Goal: Information Seeking & Learning: Learn about a topic

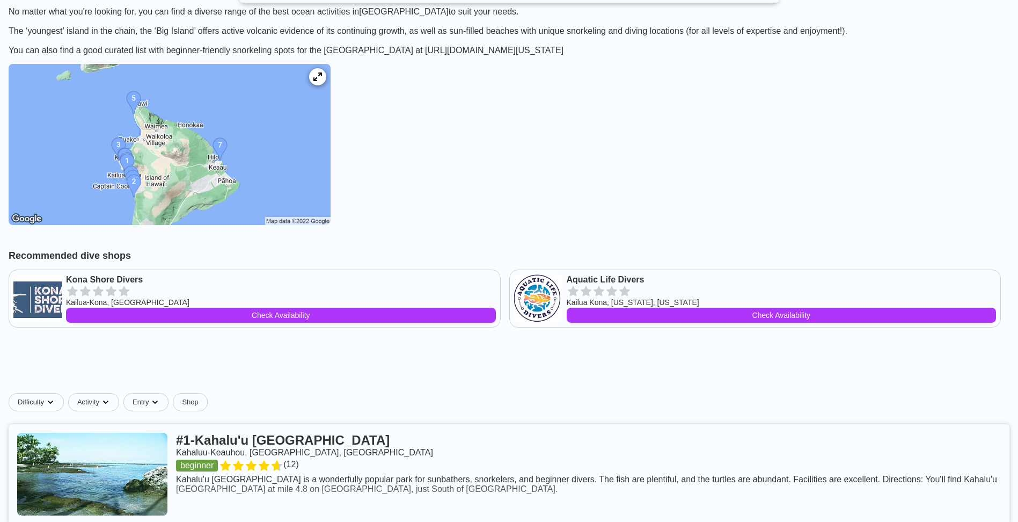
scroll to position [215, 0]
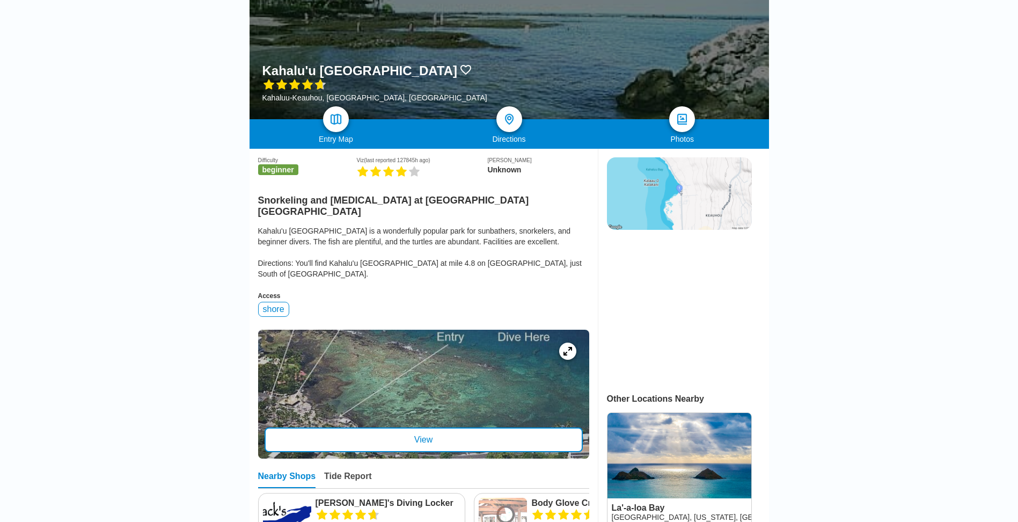
scroll to position [161, 0]
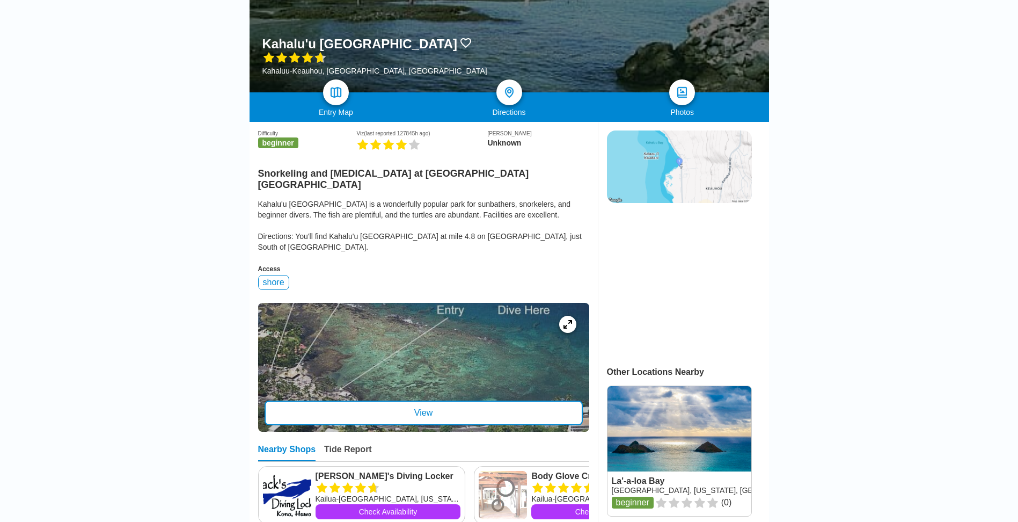
click at [439, 334] on div at bounding box center [423, 367] width 331 height 129
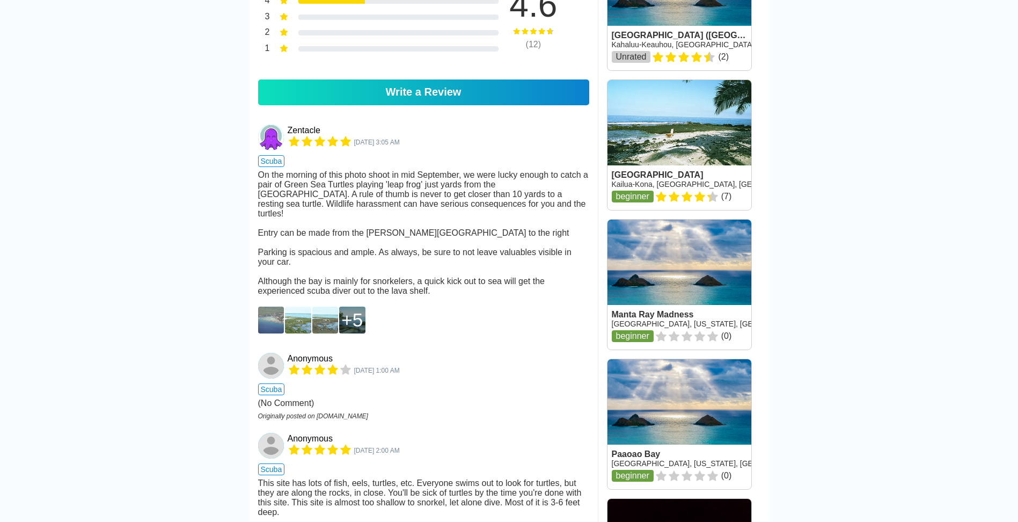
scroll to position [859, 0]
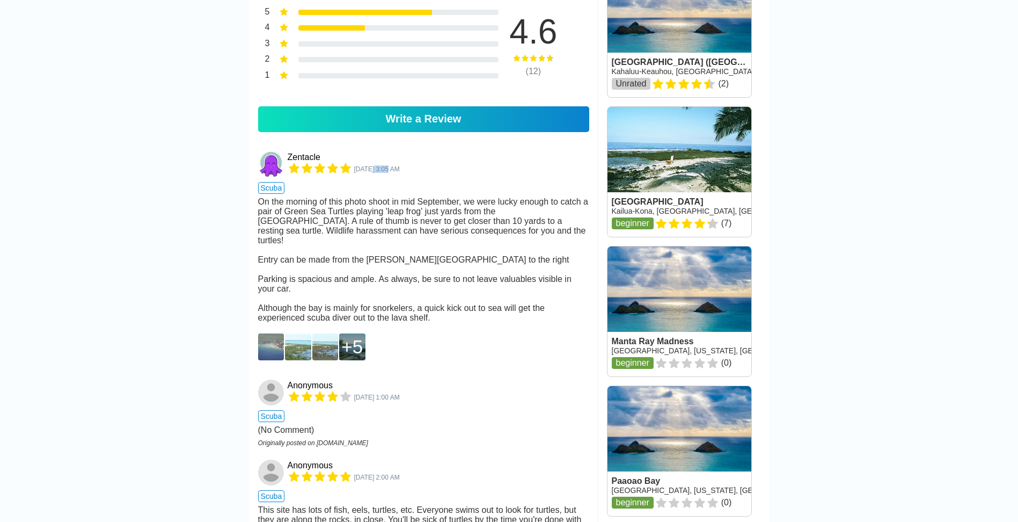
drag, startPoint x: 373, startPoint y: 166, endPoint x: 388, endPoint y: 169, distance: 15.3
click at [388, 169] on div "Sep 21, 2021, 3:05 AM" at bounding box center [344, 169] width 112 height 15
click at [267, 340] on img at bounding box center [271, 346] width 26 height 27
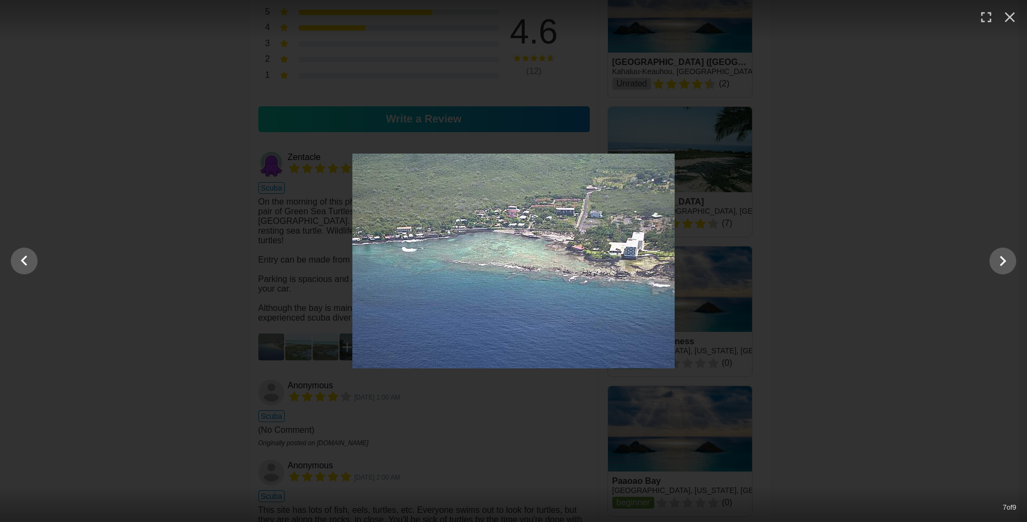
click at [232, 165] on div at bounding box center [513, 261] width 1027 height 215
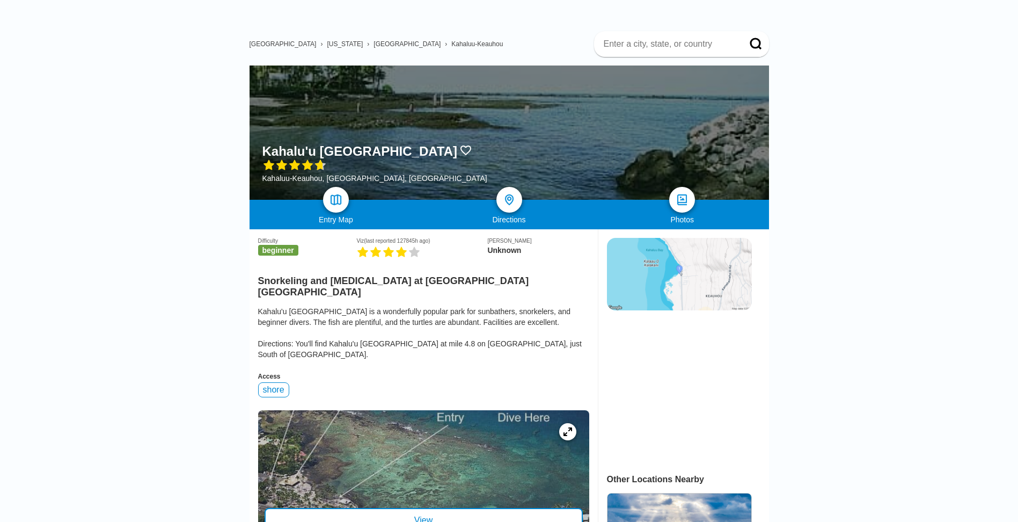
scroll to position [0, 0]
